Goal: Unclear

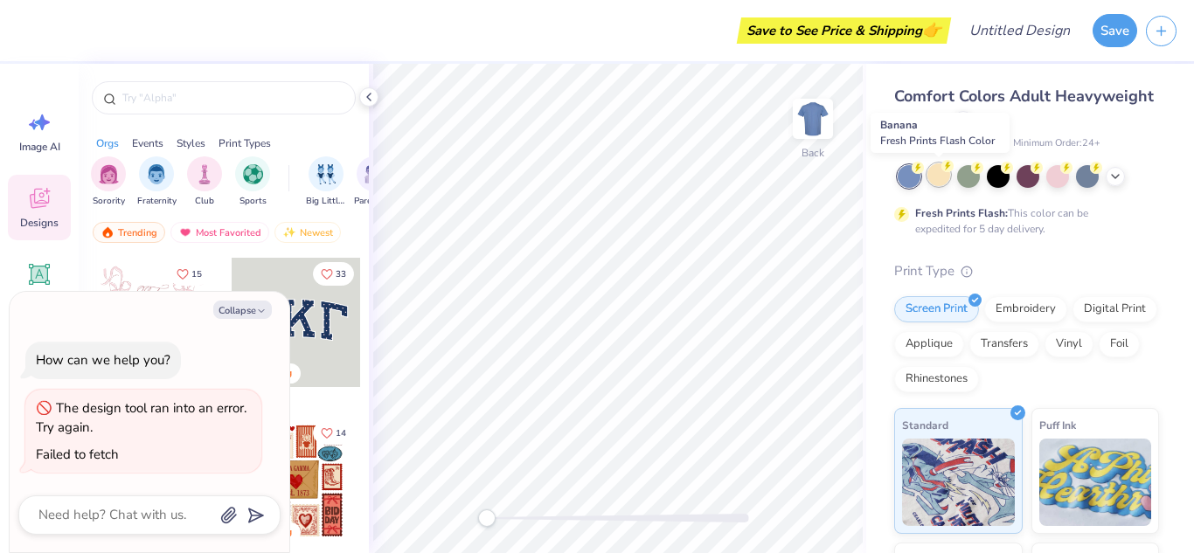
click at [944, 174] on div at bounding box center [938, 174] width 23 height 23
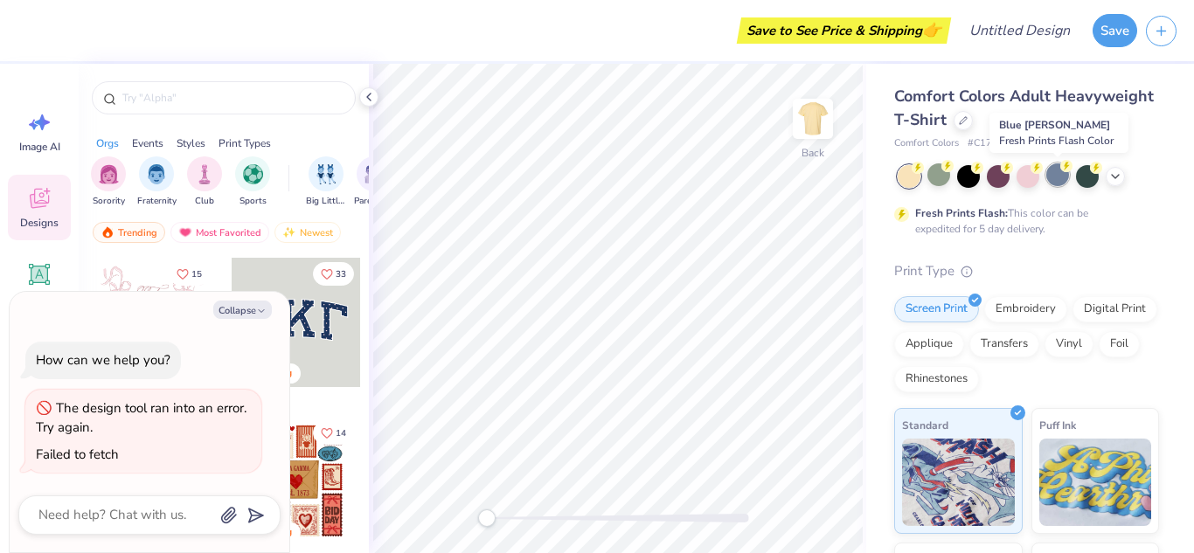
click at [1053, 179] on div at bounding box center [1057, 174] width 23 height 23
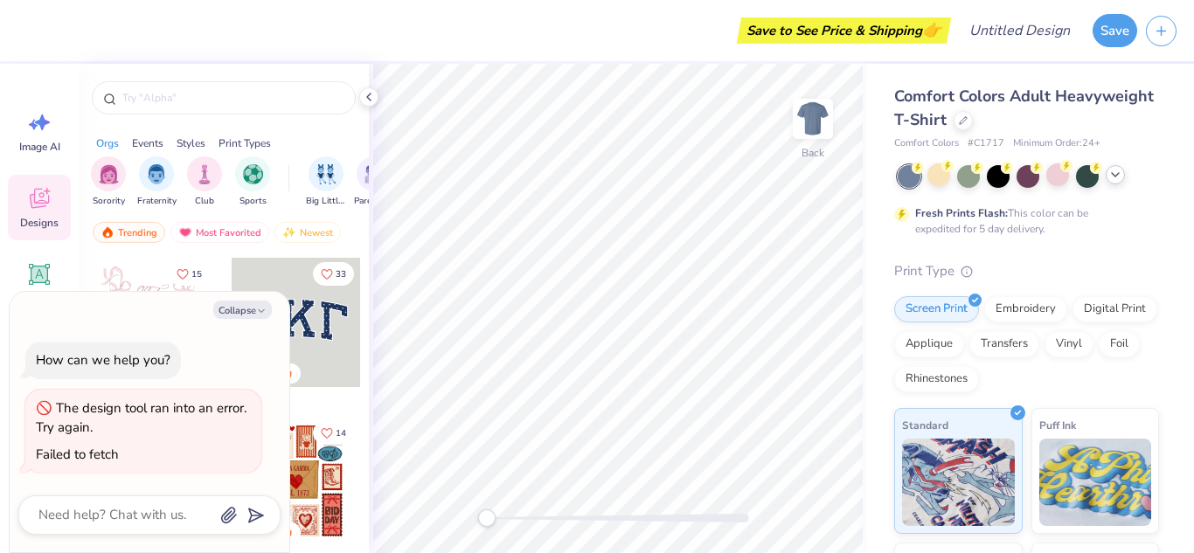
click at [1117, 174] on polyline at bounding box center [1115, 174] width 7 height 3
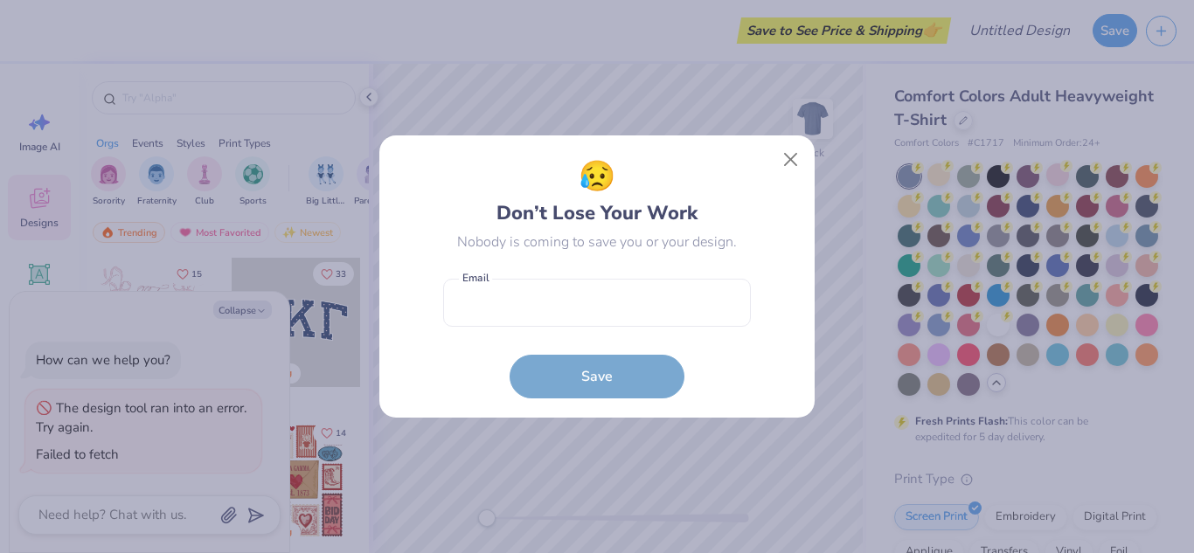
type textarea "x"
